Goal: Find specific page/section: Find specific page/section

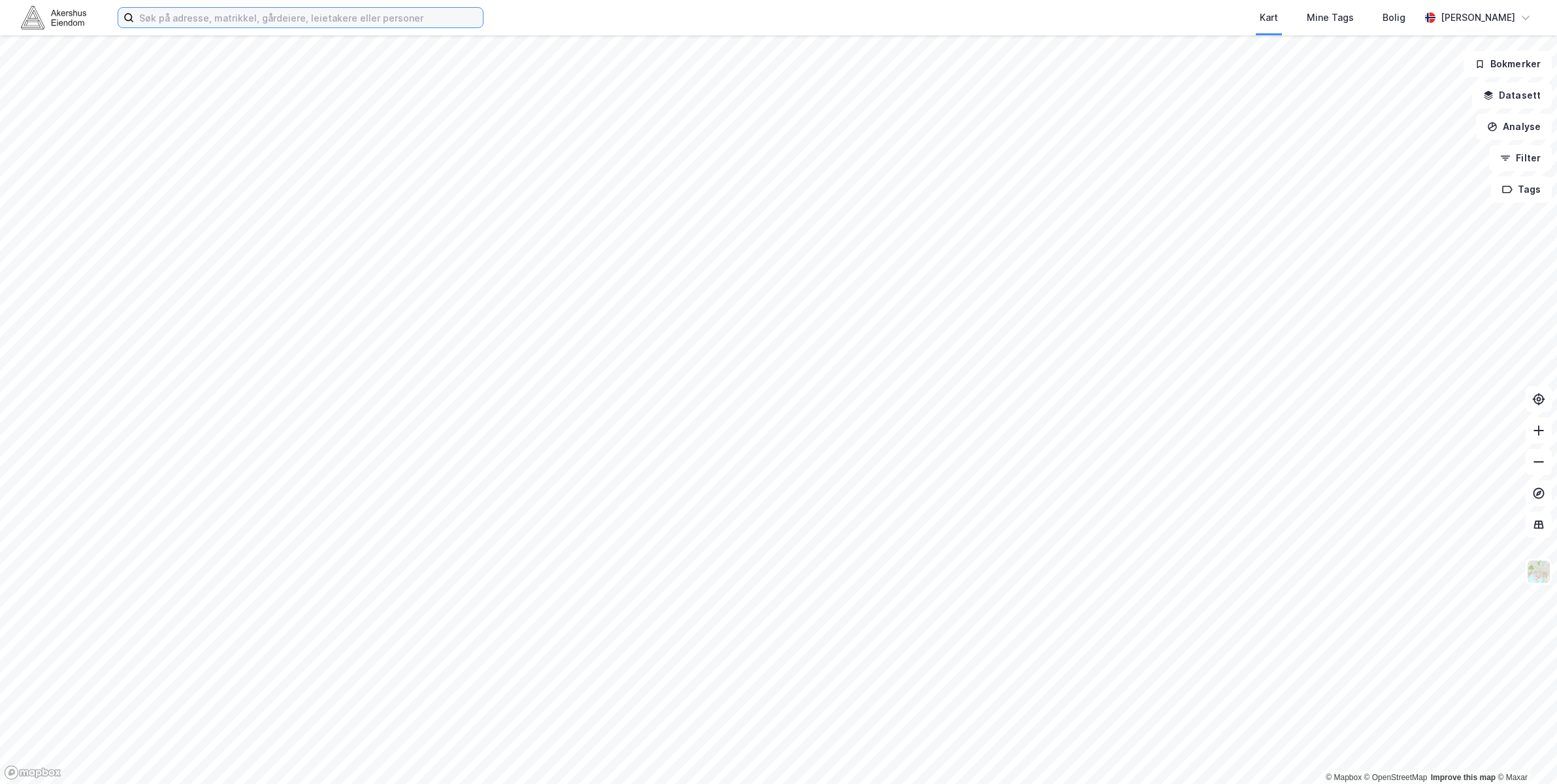
click at [214, 24] on input at bounding box center [308, 18] width 349 height 20
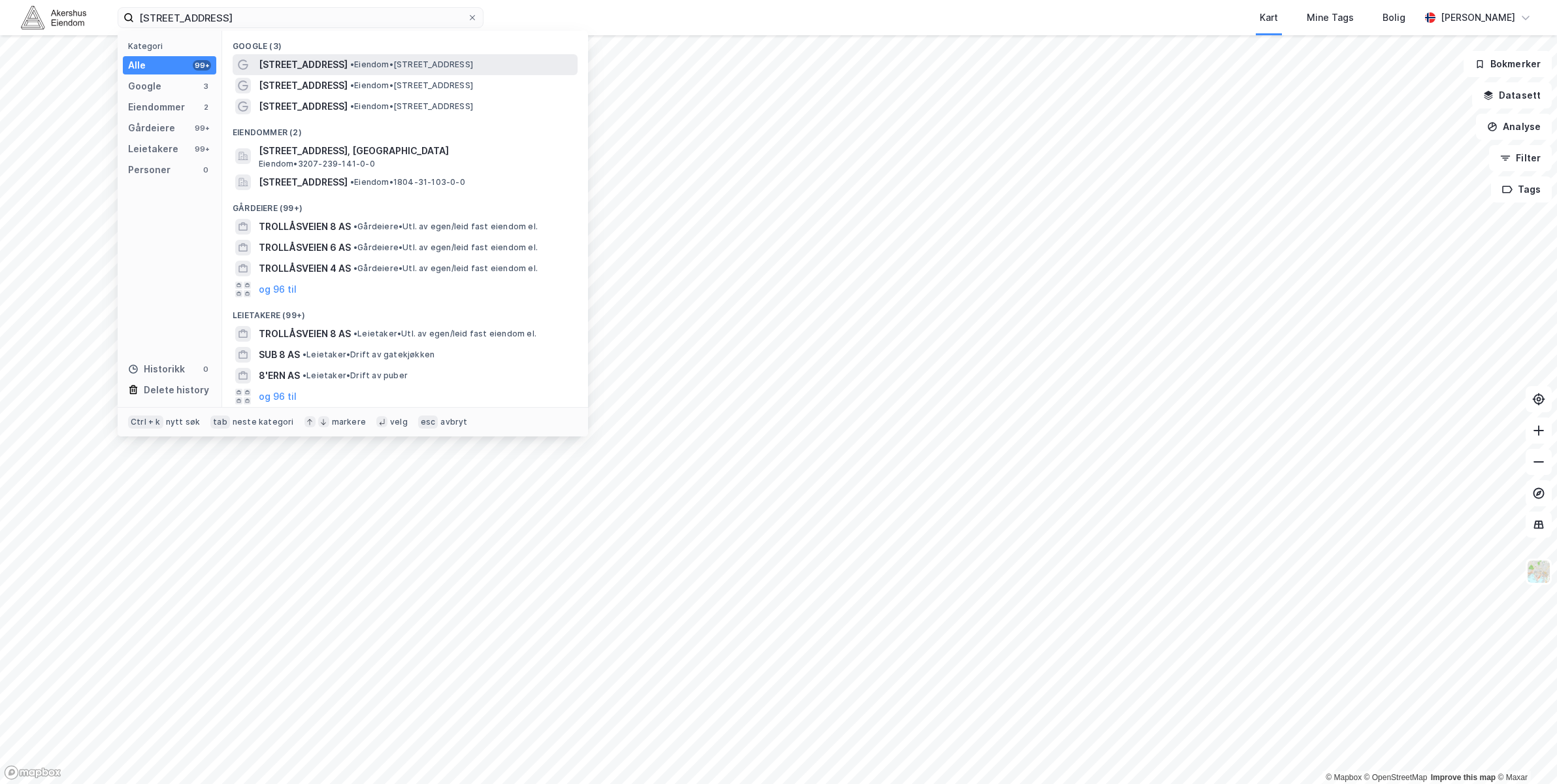
click at [305, 63] on span "[STREET_ADDRESS]" at bounding box center [303, 65] width 89 height 16
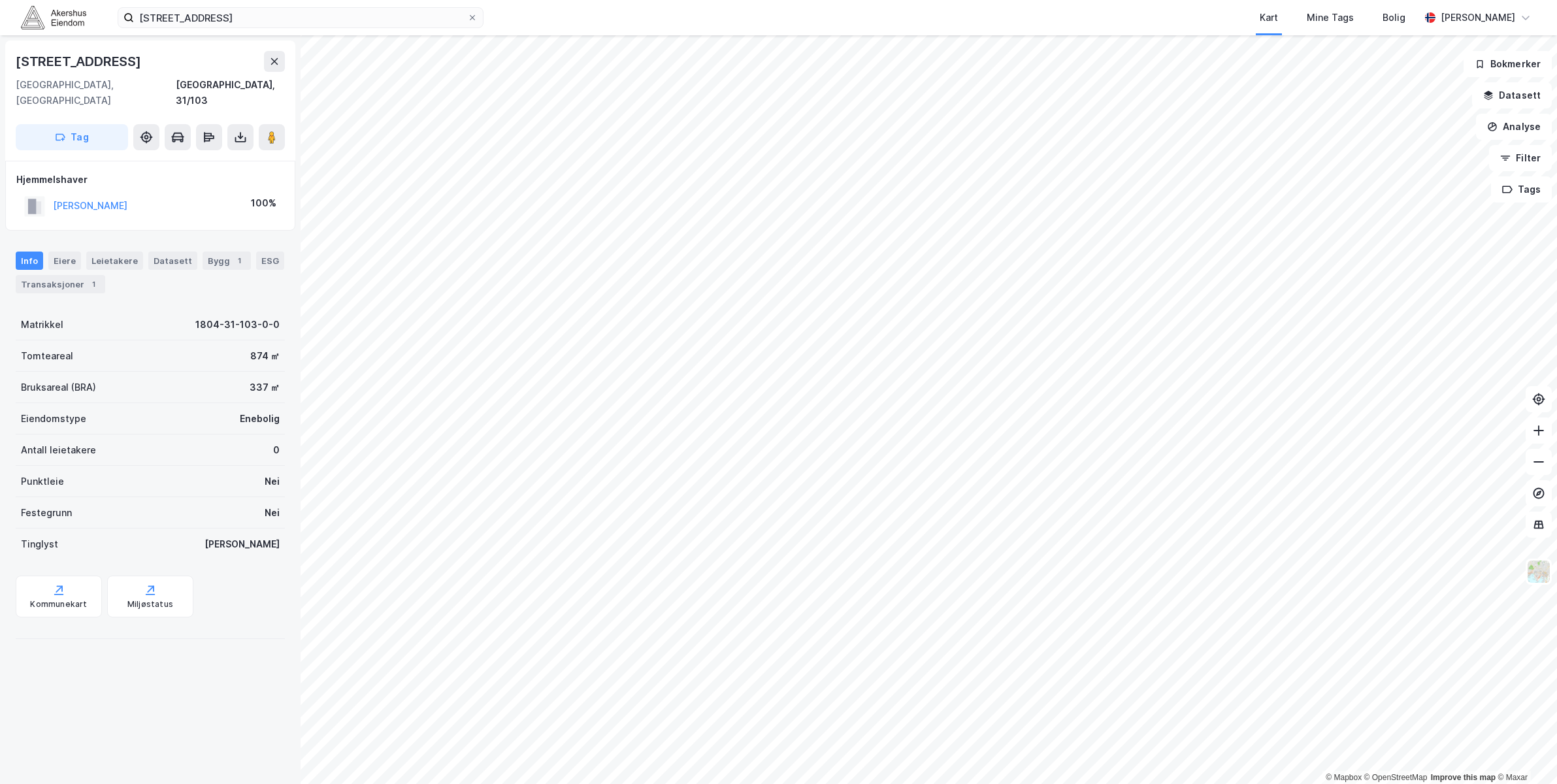
click at [62, 66] on div "[STREET_ADDRESS]" at bounding box center [80, 61] width 128 height 21
click at [256, 20] on input "[STREET_ADDRESS]" at bounding box center [301, 18] width 333 height 20
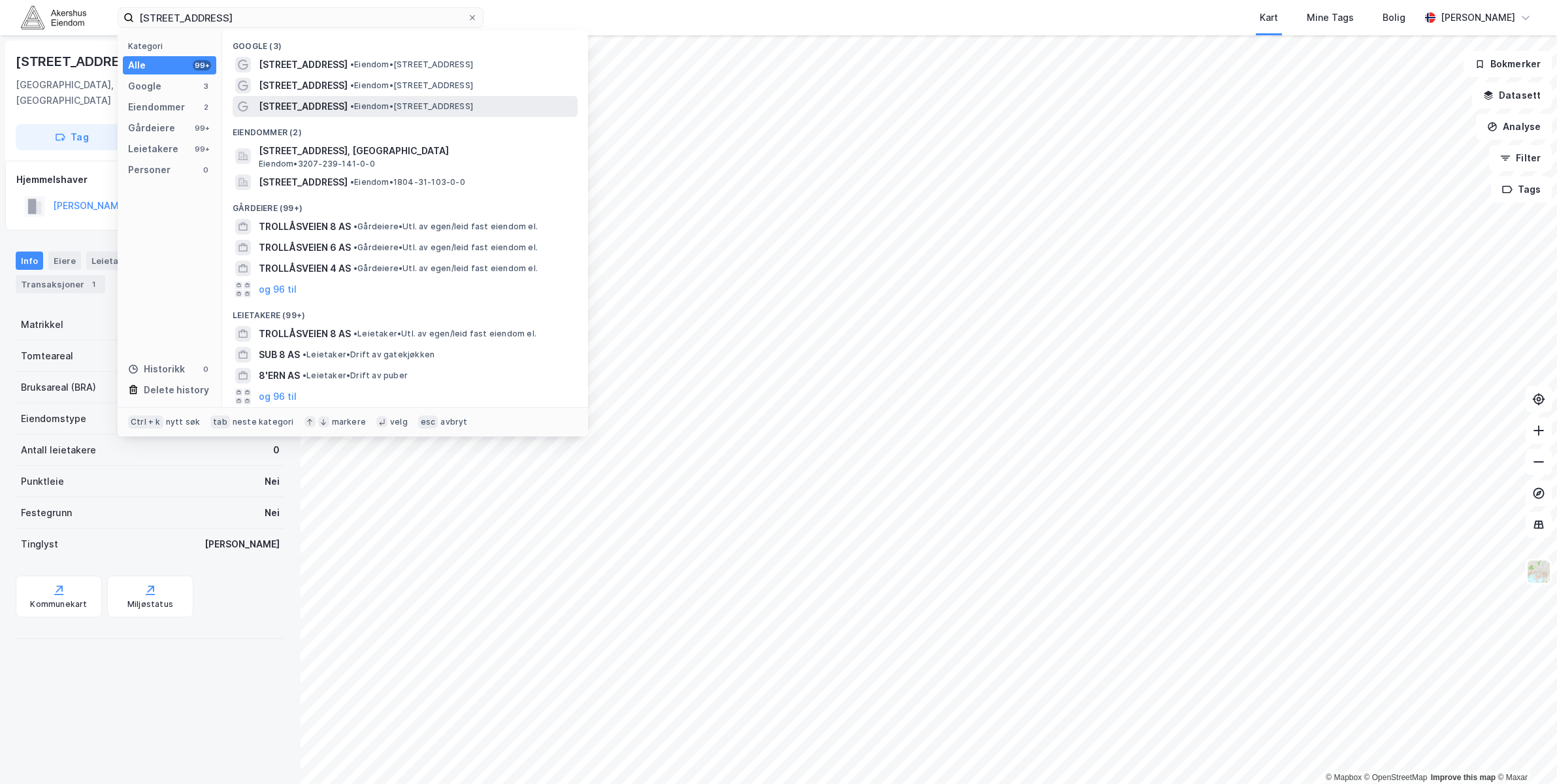
click at [404, 107] on span "• Eiendom • [STREET_ADDRESS]" at bounding box center [411, 107] width 123 height 11
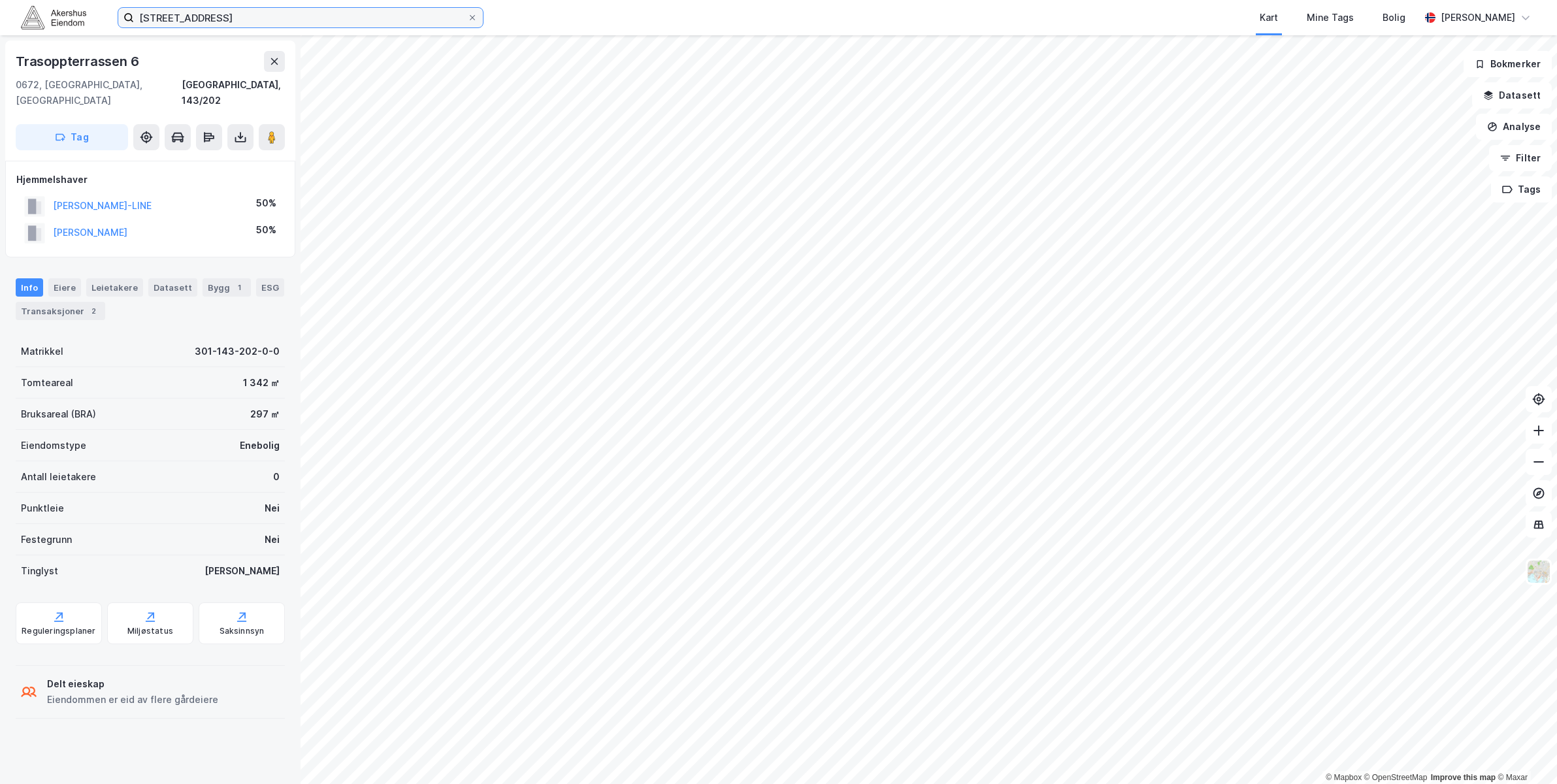
click at [232, 21] on input "[STREET_ADDRESS]" at bounding box center [301, 18] width 333 height 20
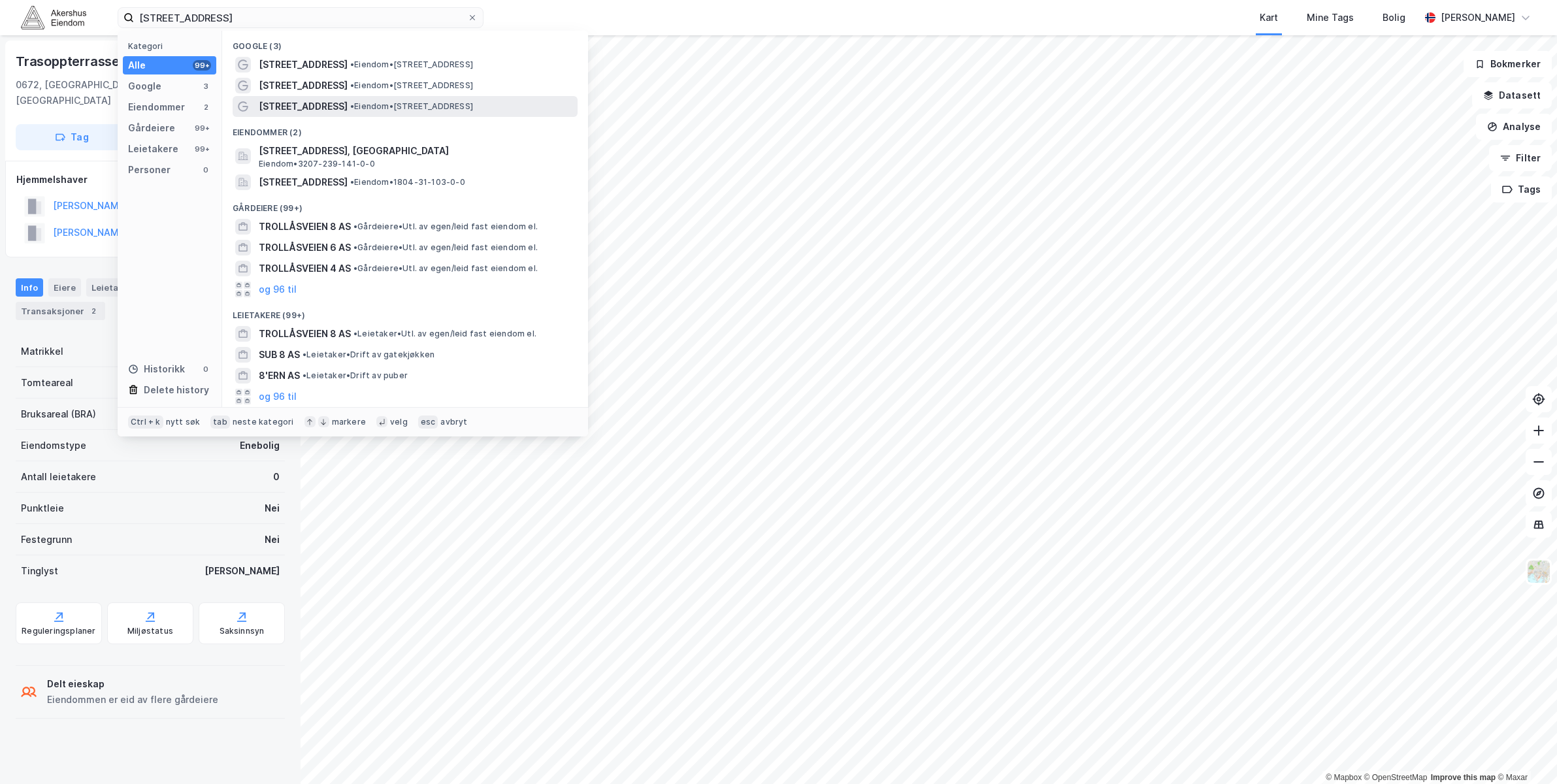
click at [300, 107] on span "[STREET_ADDRESS]" at bounding box center [303, 107] width 89 height 16
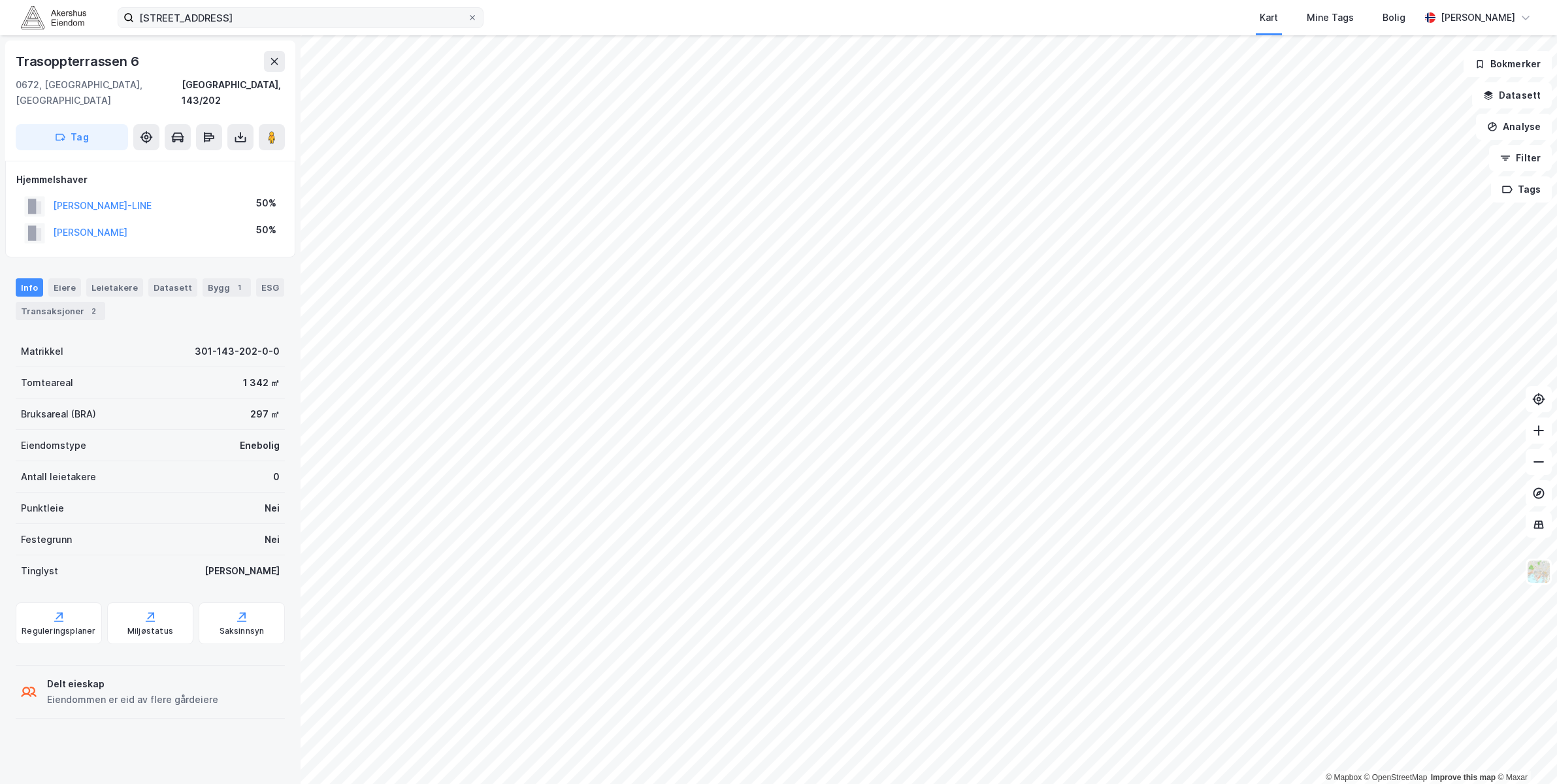
drag, startPoint x: 247, startPoint y: 27, endPoint x: 242, endPoint y: 10, distance: 17.7
click at [247, 26] on label "[STREET_ADDRESS]" at bounding box center [300, 17] width 366 height 21
click at [247, 26] on input "[STREET_ADDRESS]" at bounding box center [301, 18] width 333 height 20
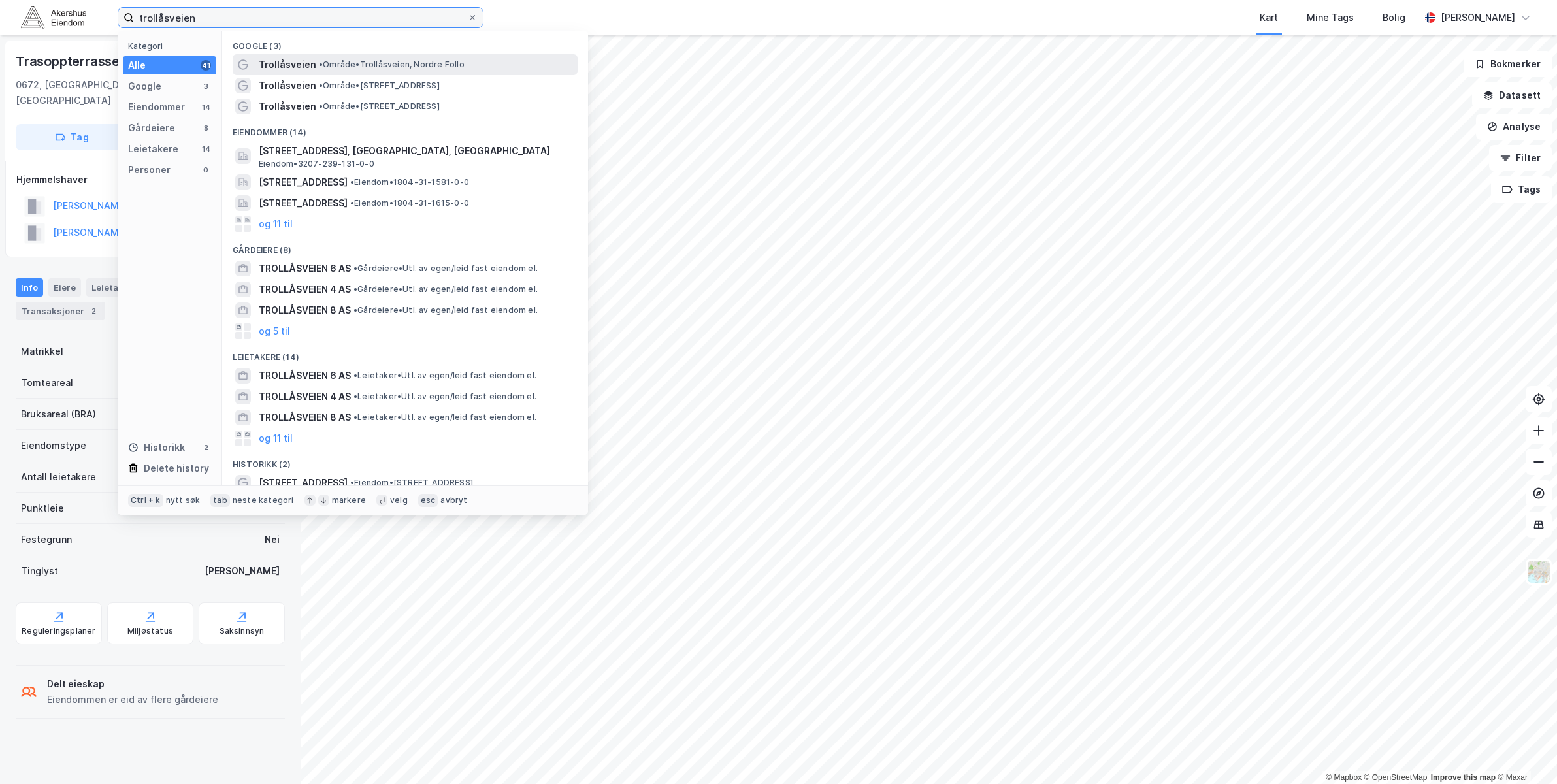
type input "trollåsveien"
click at [319, 60] on span "•" at bounding box center [321, 64] width 4 height 10
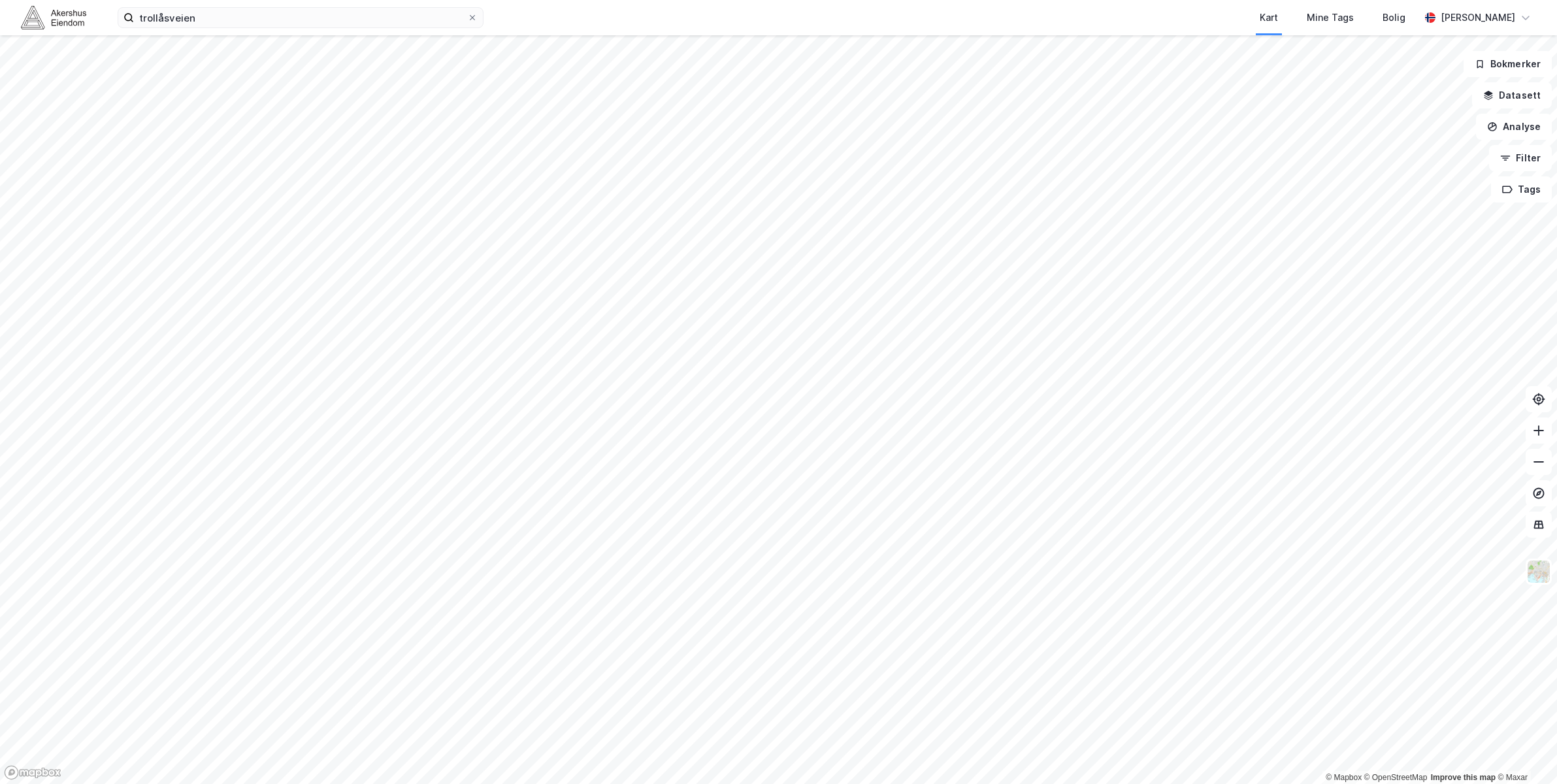
click at [605, 0] on html "trollåsveien Kart Mine Tags Bolig [PERSON_NAME] © Mapbox © OpenStreetMap Improv…" at bounding box center [778, 392] width 1557 height 784
